Goal: Transaction & Acquisition: Download file/media

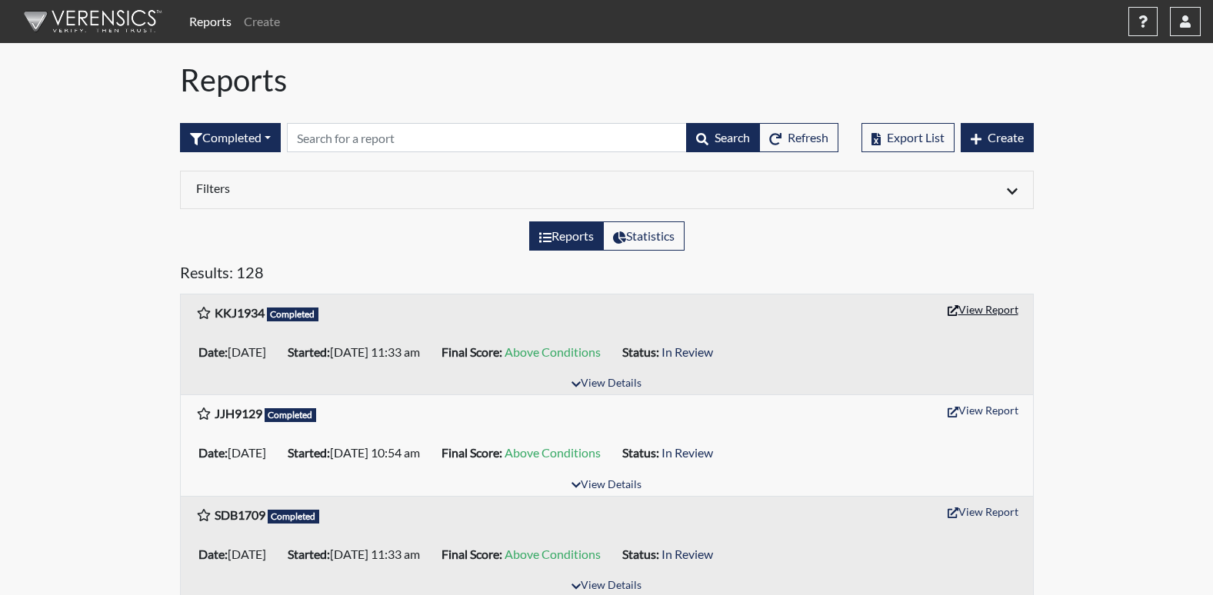
click at [957, 306] on button "View Report" at bounding box center [982, 310] width 85 height 24
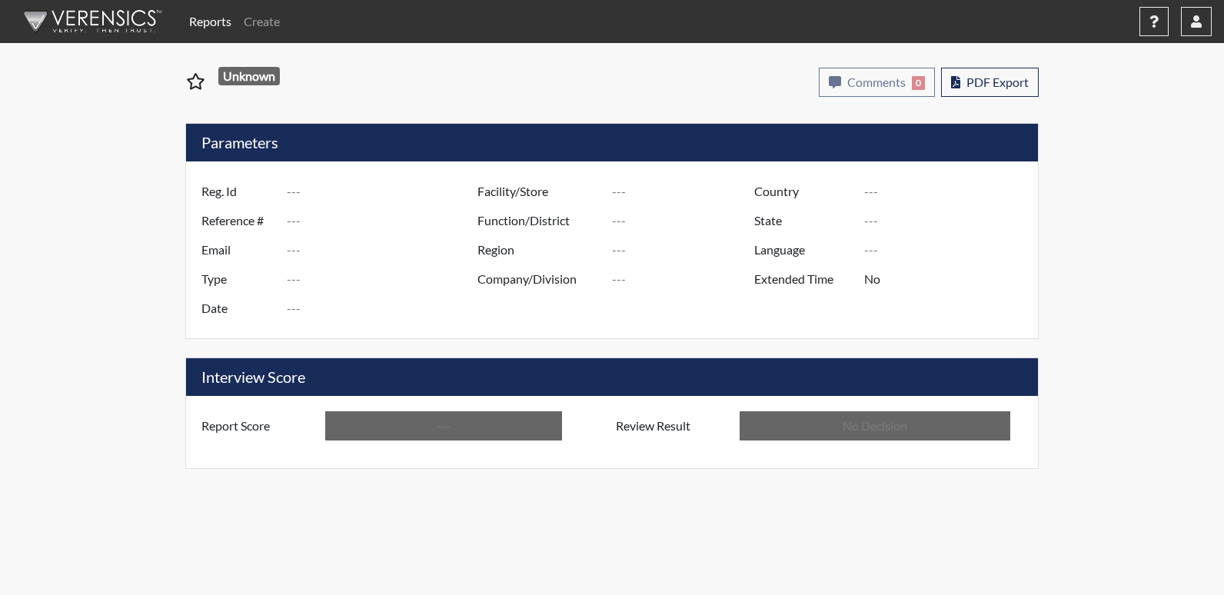
type input "KKJ1934"
type input "51047"
type input "---"
type input "Corrections Pre-Employment"
type input "[DATE]"
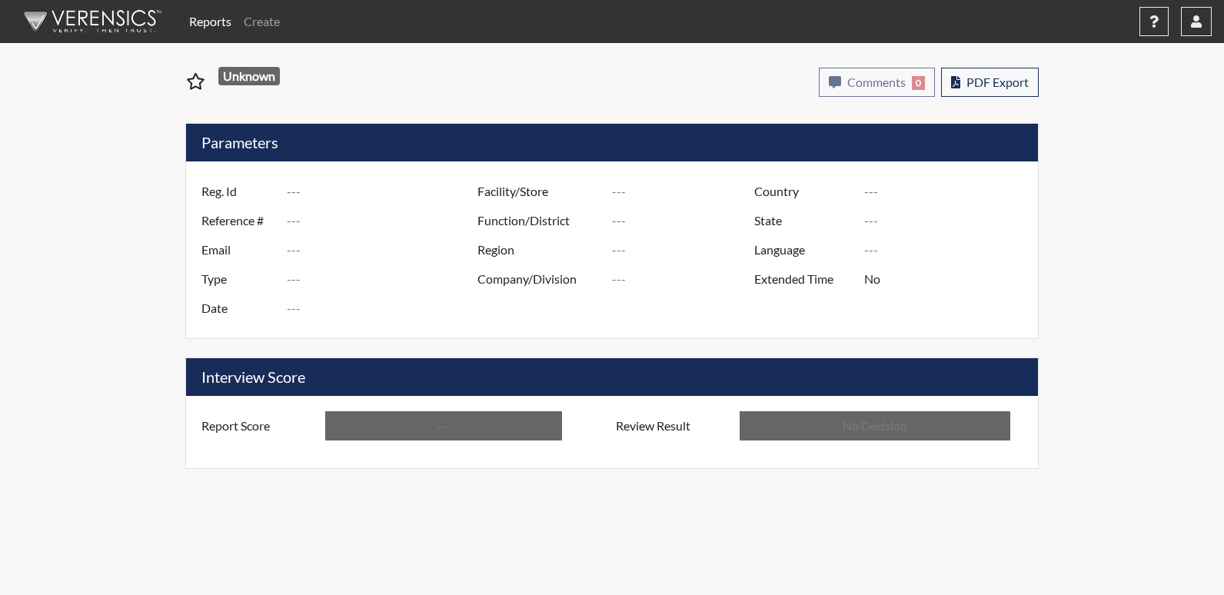
type input "[US_STATE] SP"
type input "[GEOGRAPHIC_DATA]"
type input "[US_STATE]"
type input "English"
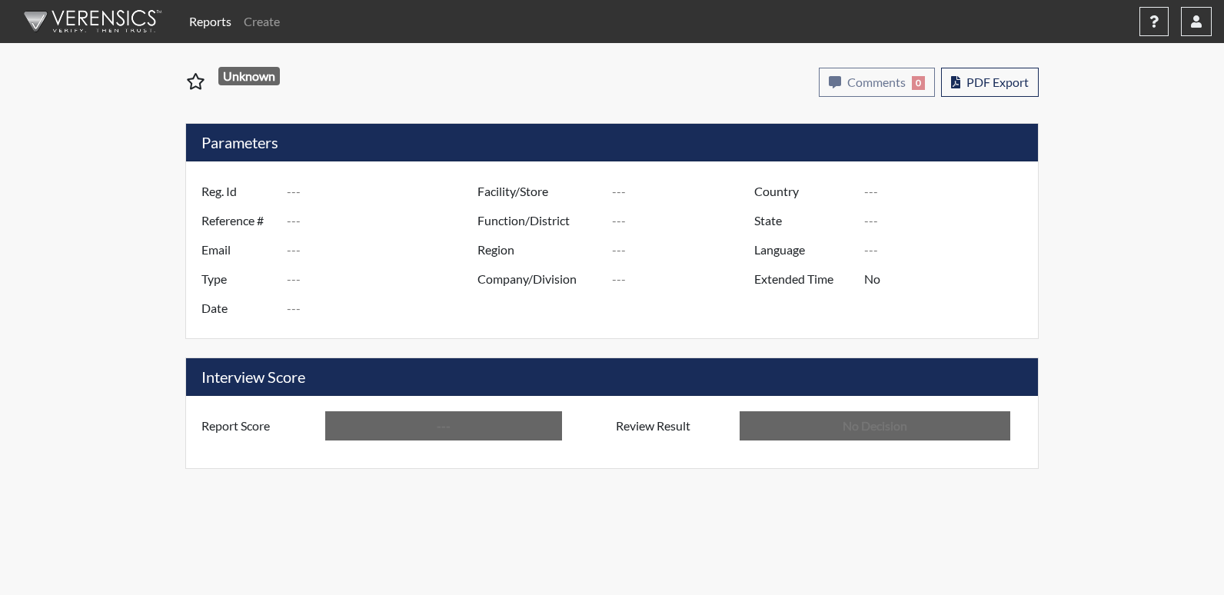
type input "Above Conditions"
type input "In Review"
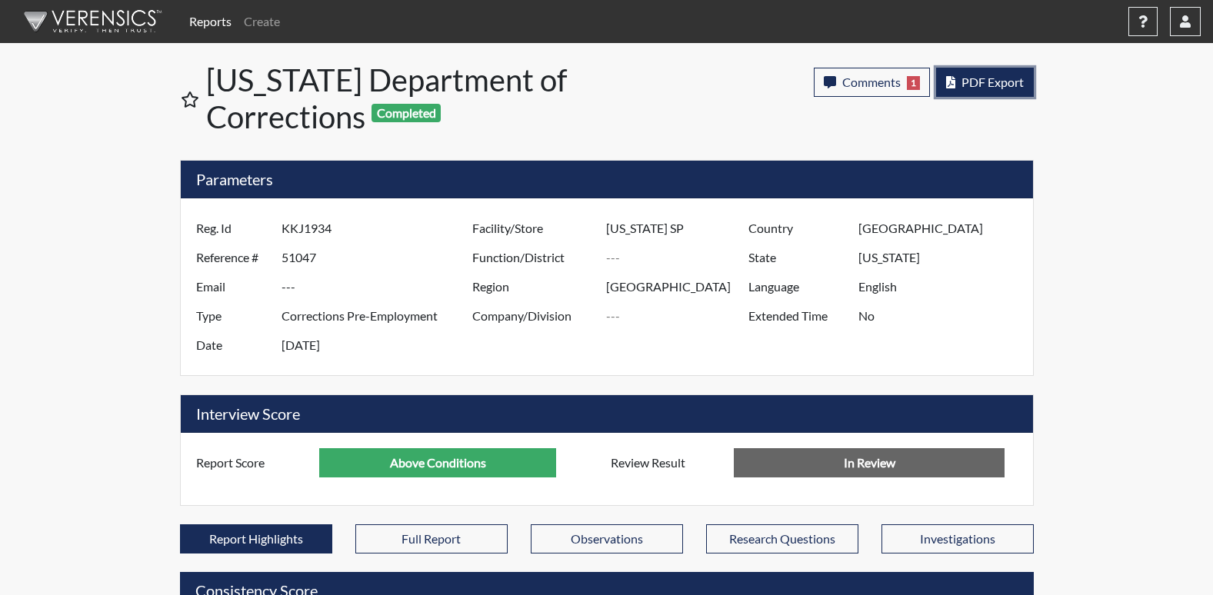
click at [969, 79] on span "PDF Export" at bounding box center [992, 82] width 62 height 15
